Goal: Task Accomplishment & Management: Complete application form

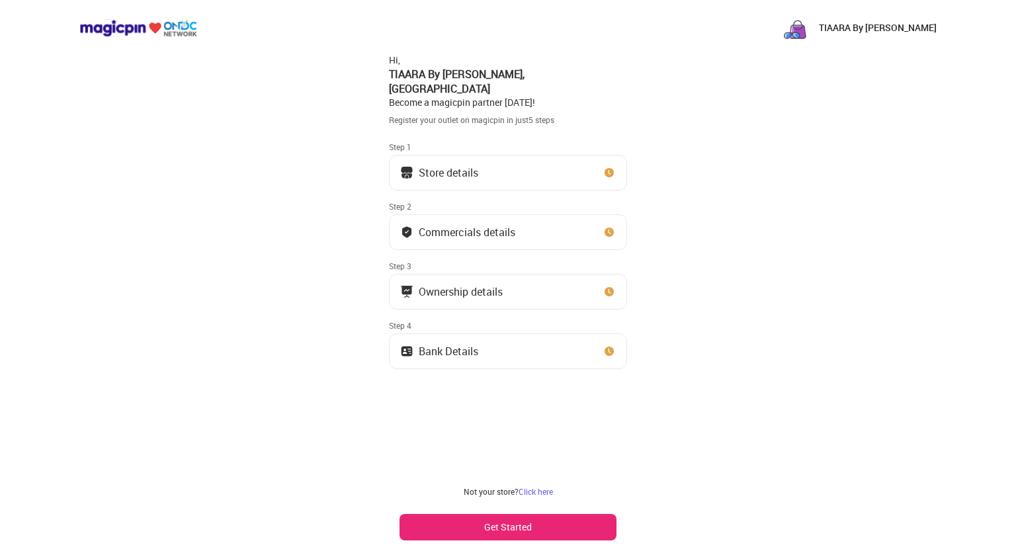
click at [552, 161] on button "Store details" at bounding box center [508, 173] width 238 height 36
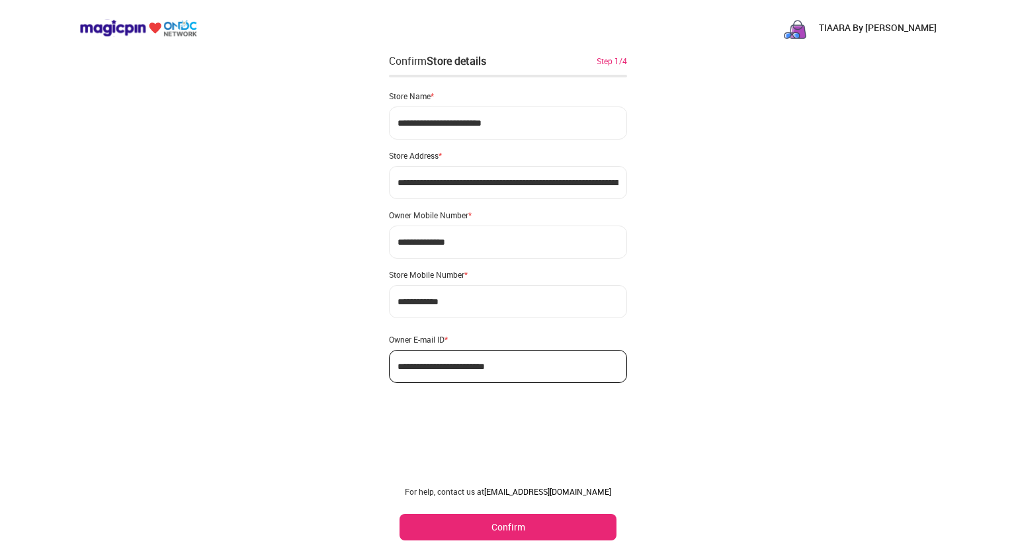
click at [503, 524] on button "Confirm" at bounding box center [508, 527] width 217 height 26
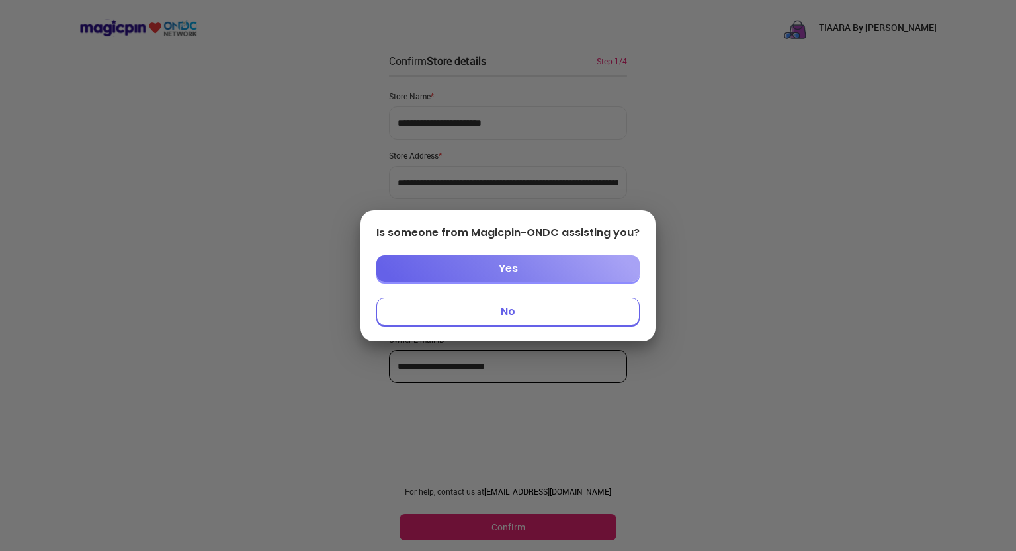
click at [487, 311] on button "No" at bounding box center [507, 312] width 263 height 28
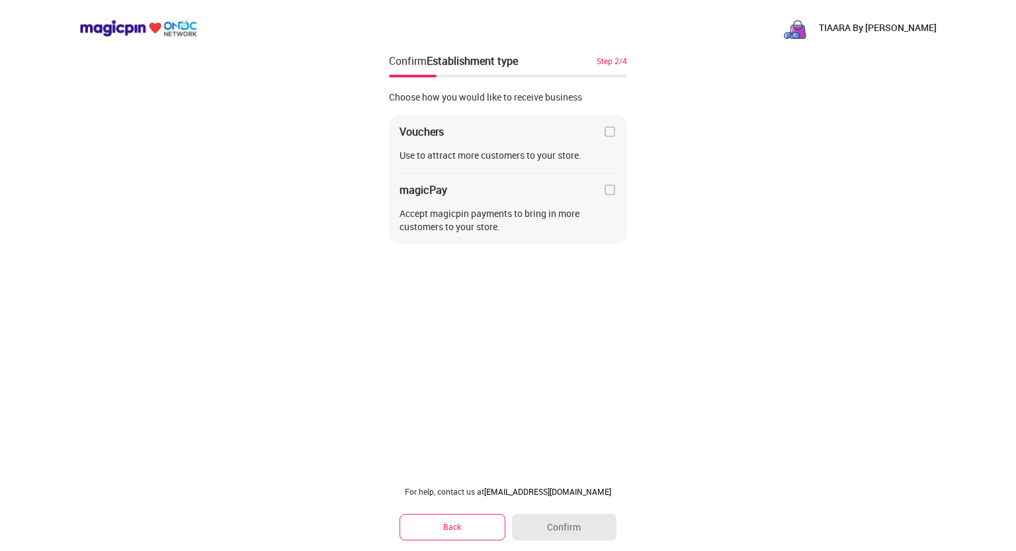
click at [517, 249] on div "Choose how you would like to receive business Vouchers Use to attract more cust…" at bounding box center [508, 172] width 238 height 184
click at [606, 131] on img at bounding box center [609, 131] width 13 height 13
click at [608, 130] on img at bounding box center [609, 131] width 13 height 13
click at [611, 194] on img at bounding box center [609, 189] width 13 height 13
click at [559, 527] on button "Confirm" at bounding box center [564, 527] width 105 height 26
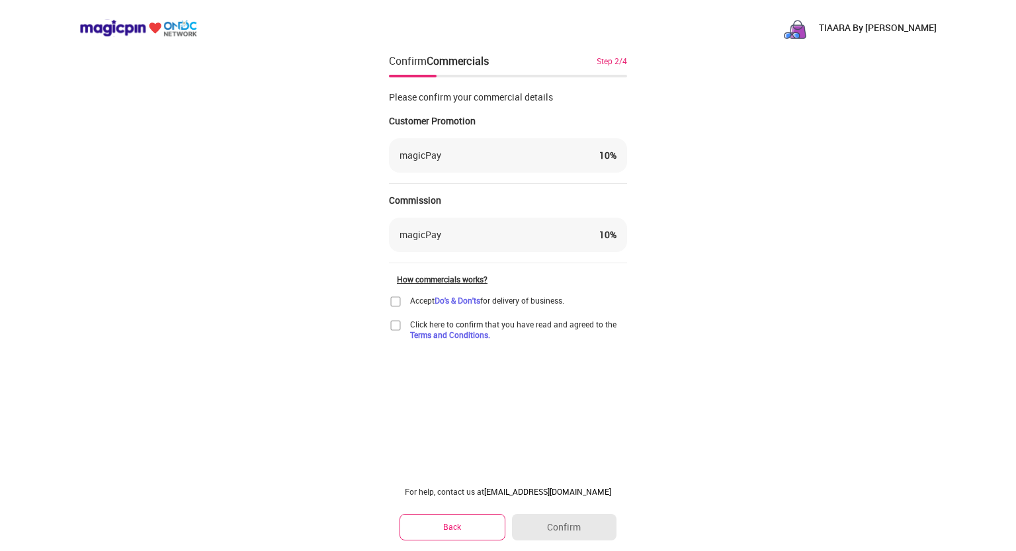
click at [841, 19] on div "TIAARA By [PERSON_NAME]" at bounding box center [859, 28] width 155 height 26
click at [605, 230] on div "10 %" at bounding box center [607, 234] width 17 height 13
click at [278, 419] on div "TIAARA By [PERSON_NAME] Confirm Commercials Step 2/4 Please confirm your commer…" at bounding box center [508, 275] width 1016 height 551
